Goal: Complete application form

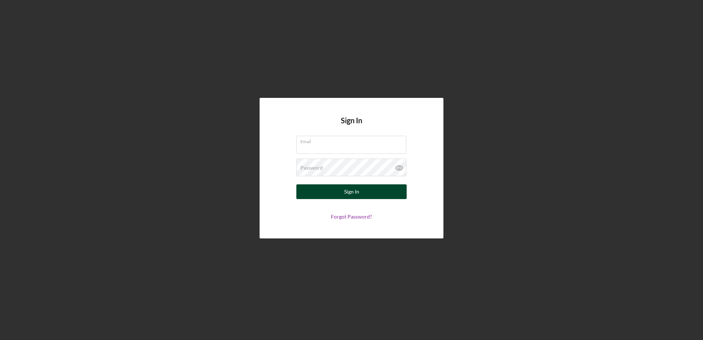
type input "[EMAIL_ADDRESS][DOMAIN_NAME]"
click at [351, 194] on div "Sign In" at bounding box center [351, 191] width 15 height 15
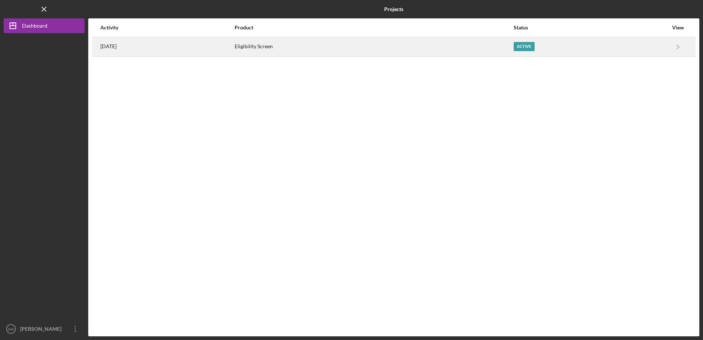
click at [474, 37] on div "Eligibility Screen" at bounding box center [373, 46] width 278 height 18
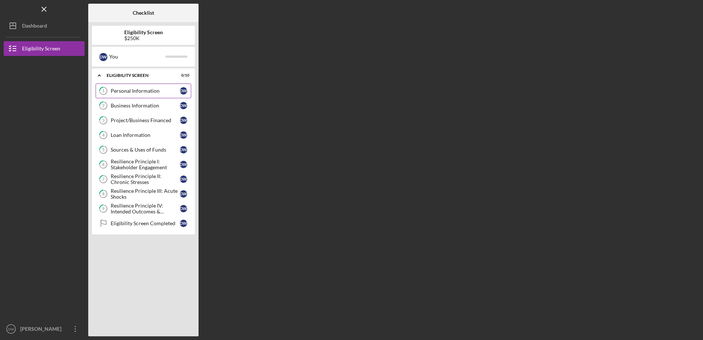
click at [134, 92] on div "Personal Information" at bounding box center [145, 91] width 69 height 6
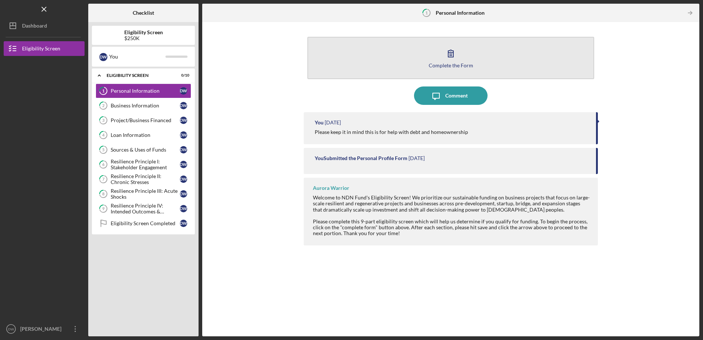
click at [450, 54] on icon "button" at bounding box center [450, 53] width 18 height 18
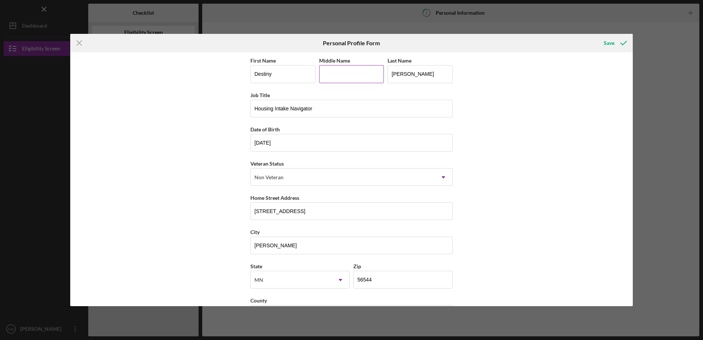
click at [348, 76] on input "Middle Name" at bounding box center [351, 74] width 65 height 18
type input "[PERSON_NAME]"
click at [621, 38] on icon "submit" at bounding box center [623, 43] width 18 height 18
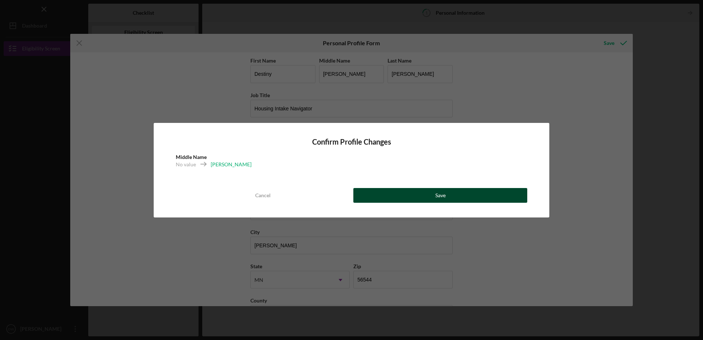
click at [442, 197] on div "Save" at bounding box center [440, 195] width 10 height 15
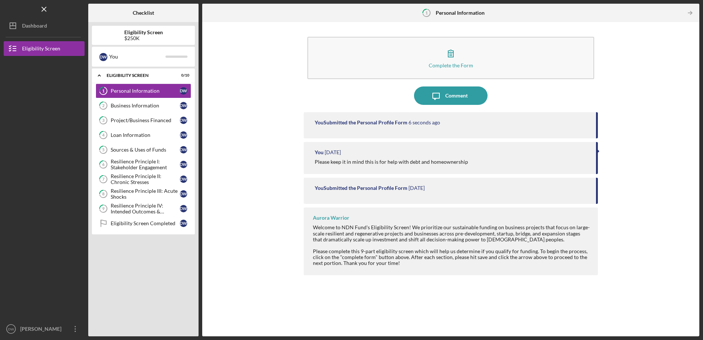
click at [684, 16] on icon "Icon/Table Pagination Arrow" at bounding box center [690, 13] width 17 height 17
